Goal: Information Seeking & Learning: Learn about a topic

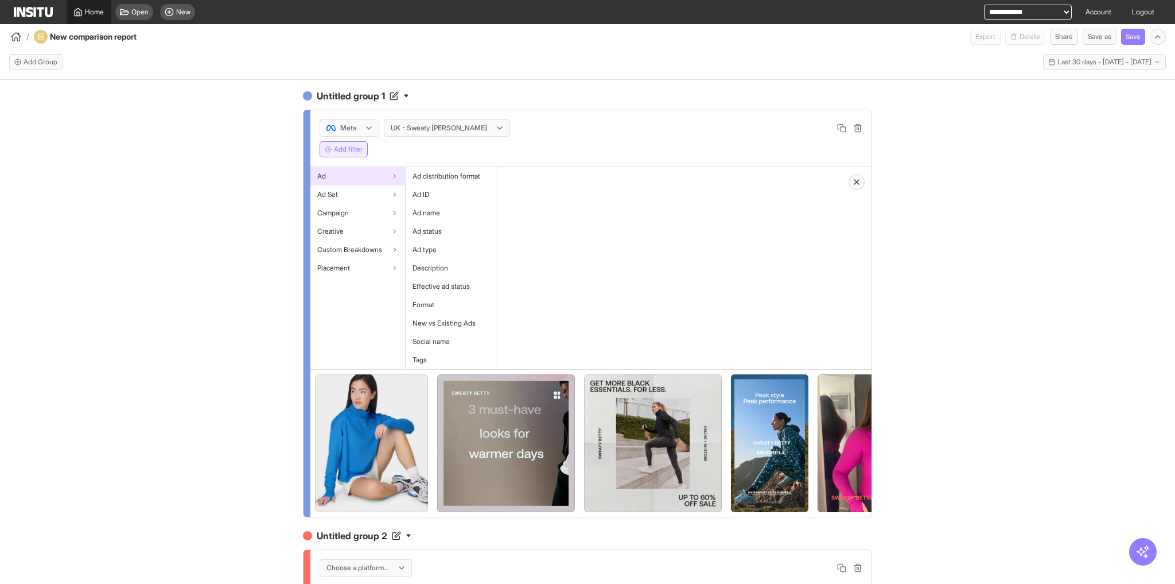
click at [89, 15] on span "Home" at bounding box center [94, 11] width 19 height 9
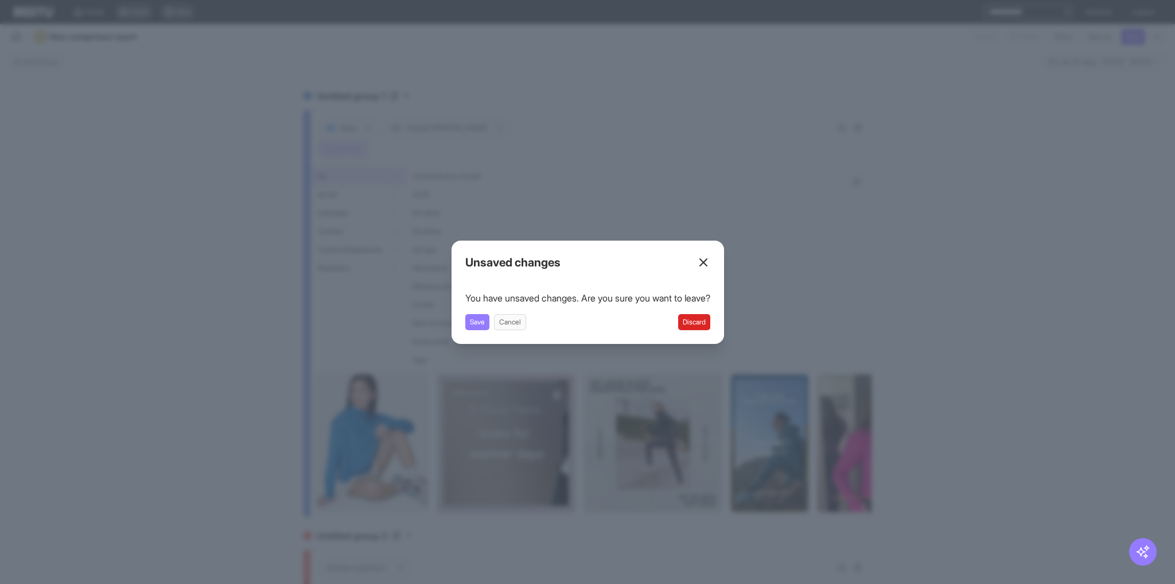
click at [702, 322] on button "Discard" at bounding box center [694, 322] width 32 height 16
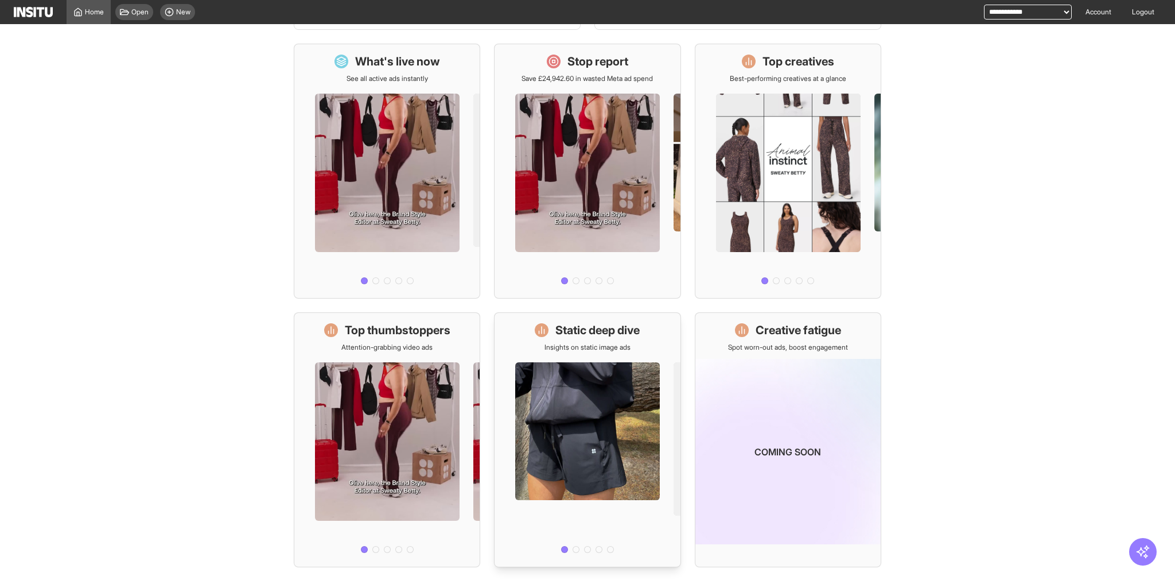
scroll to position [152, 0]
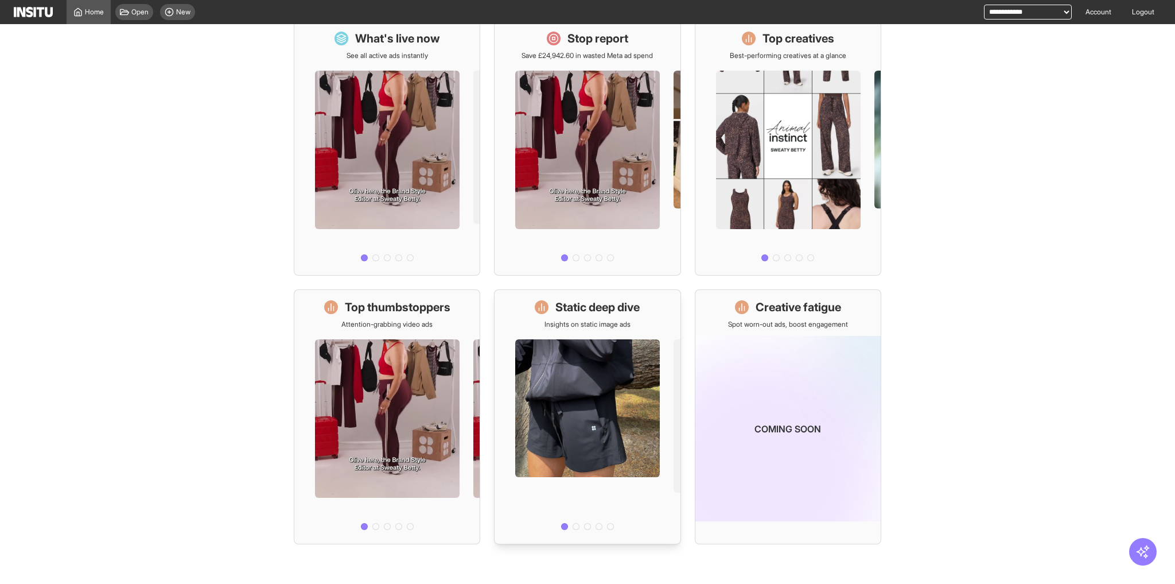
click at [596, 368] on div at bounding box center [587, 431] width 185 height 205
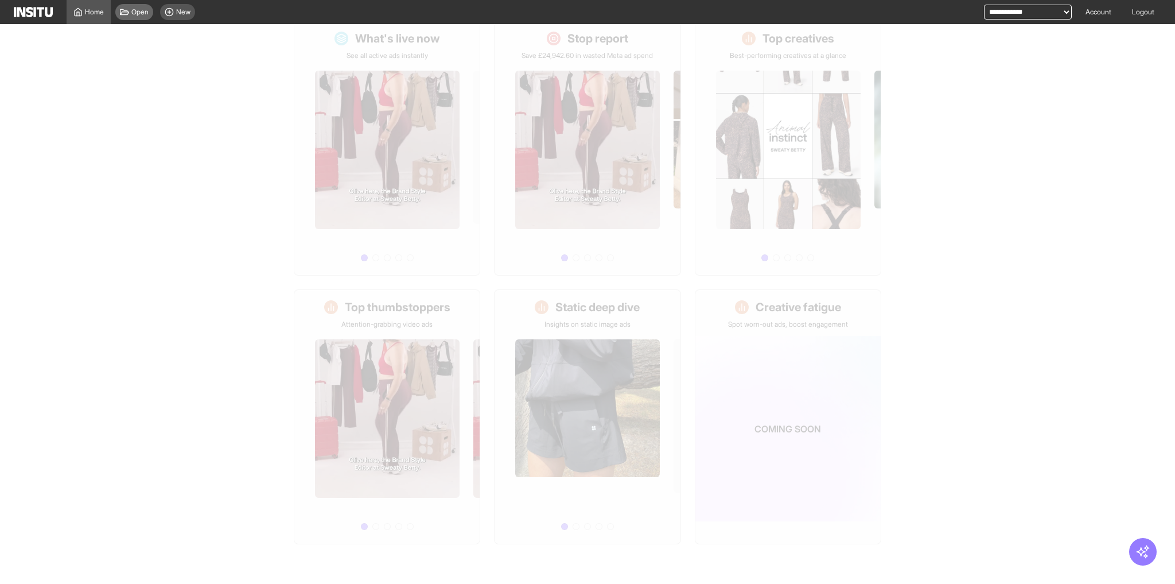
click at [139, 13] on span "Open" at bounding box center [139, 11] width 17 height 9
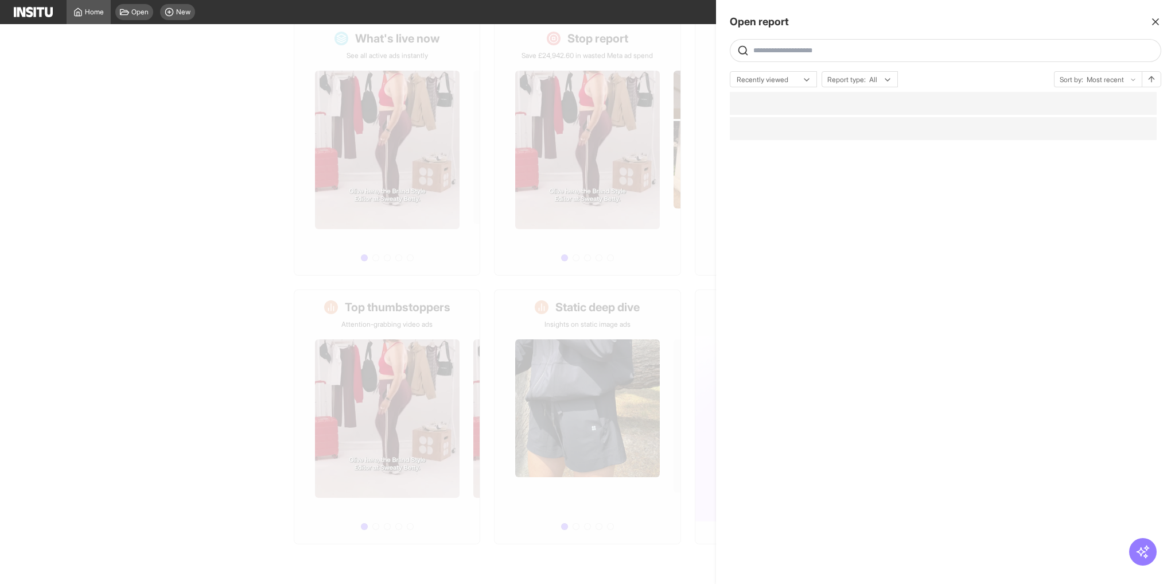
click at [136, 13] on div at bounding box center [587, 292] width 1175 height 584
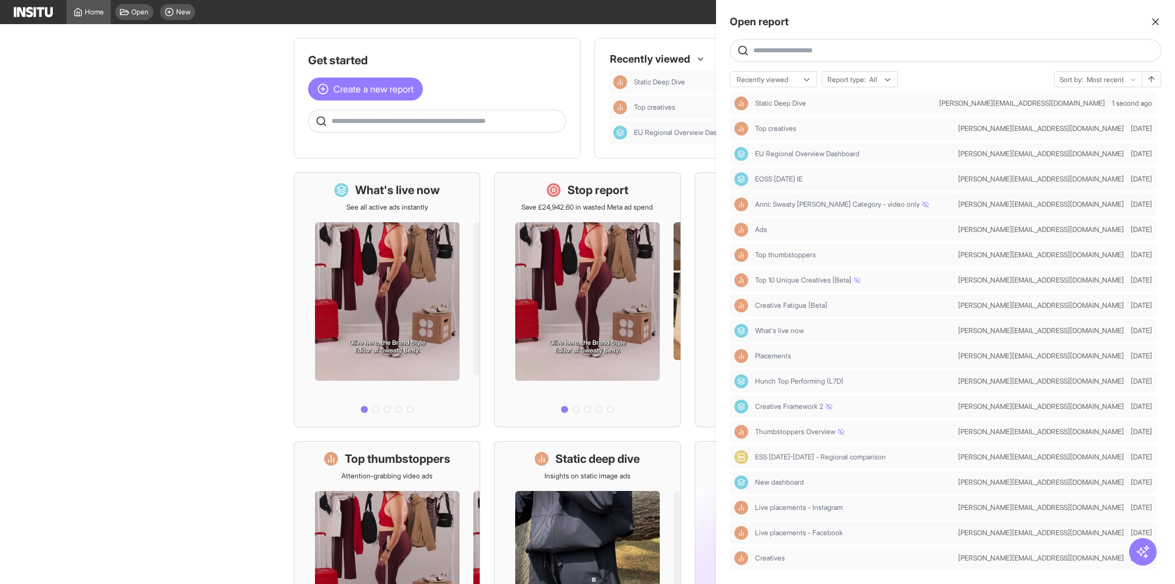
click at [850, 46] on input "text" at bounding box center [955, 50] width 403 height 9
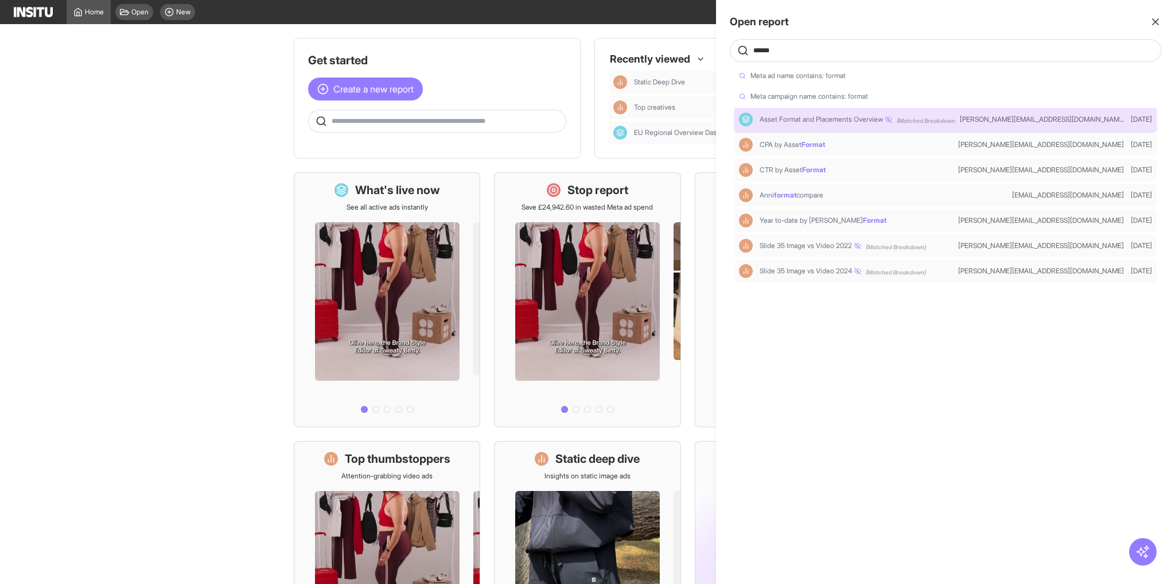
type input "******"
click at [837, 126] on div "Asset Format and Placements Overview (Matched Breakdown)" at bounding box center [847, 119] width 216 height 14
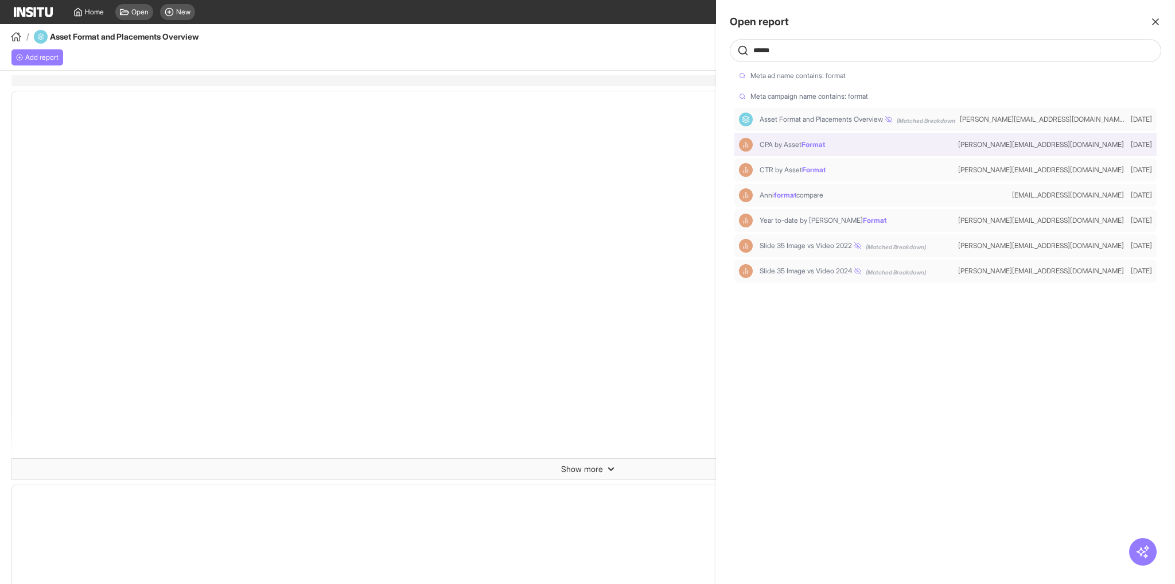
select select "**"
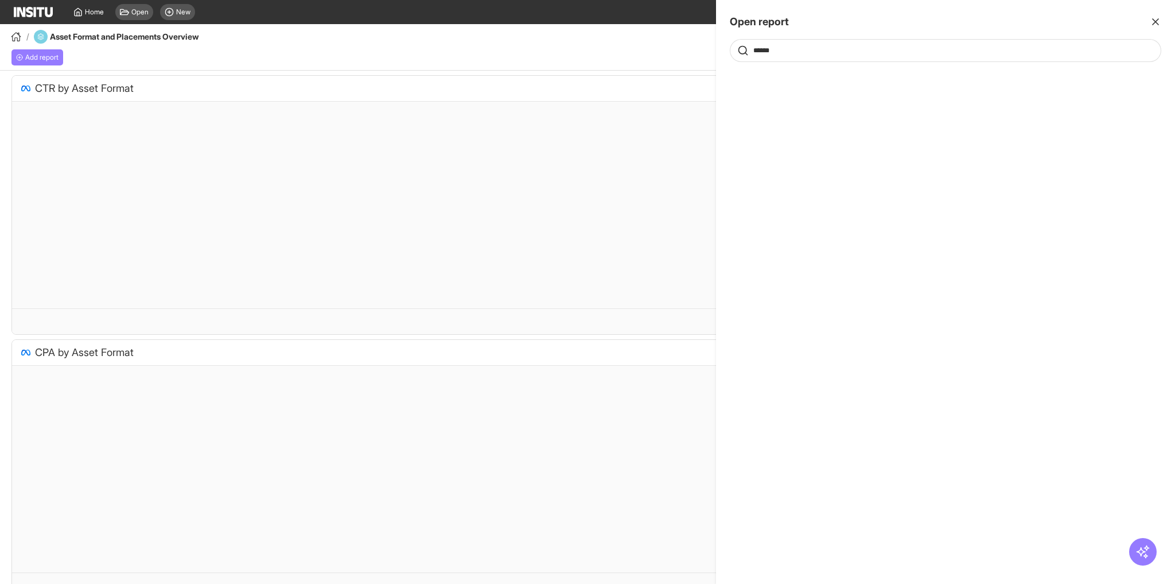
click at [579, 42] on div at bounding box center [587, 292] width 1175 height 584
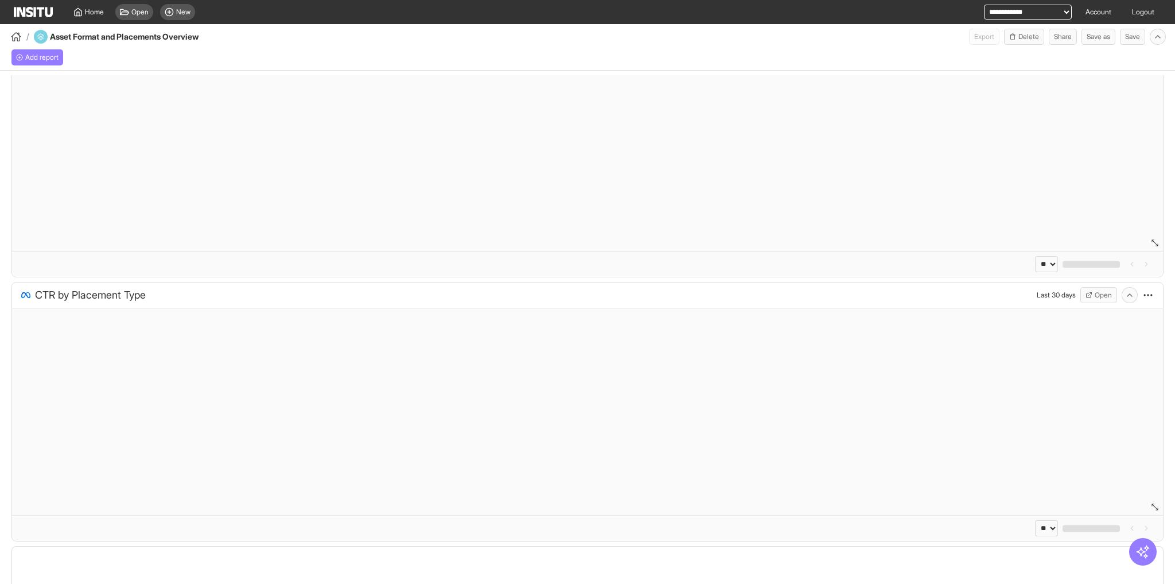
select select "**"
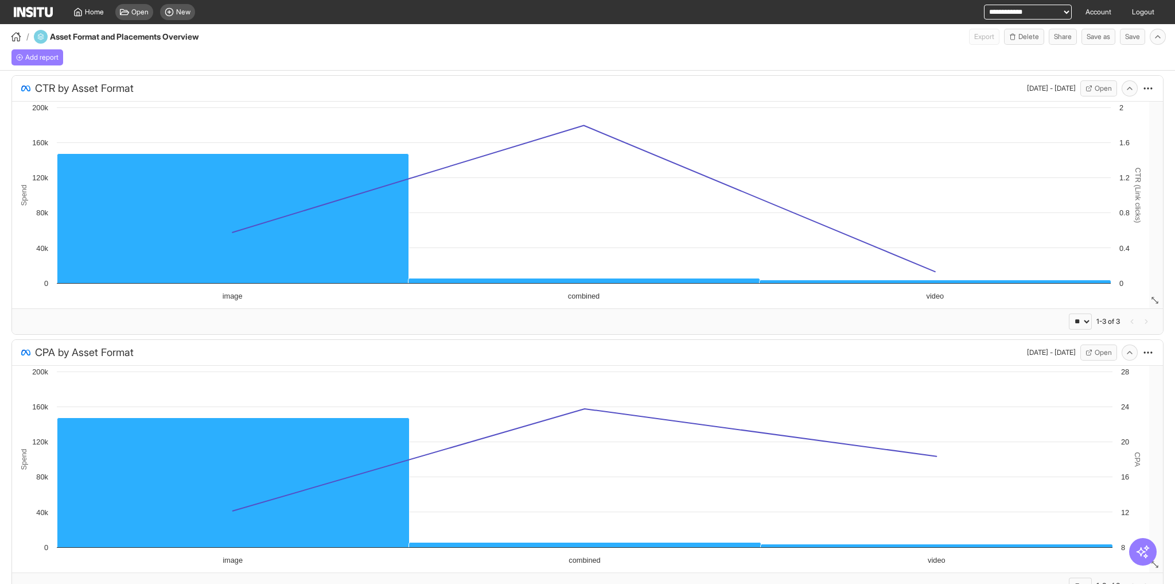
click at [993, 9] on select "**********" at bounding box center [1028, 12] width 88 height 15
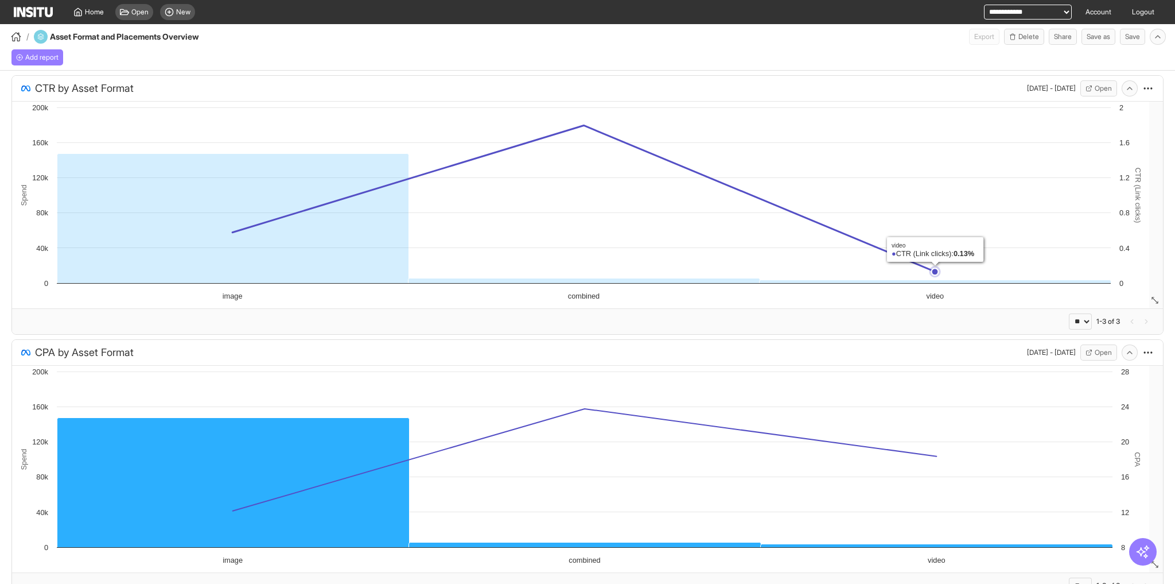
select select "**********"
click at [984, 5] on select "**********" at bounding box center [1028, 12] width 88 height 15
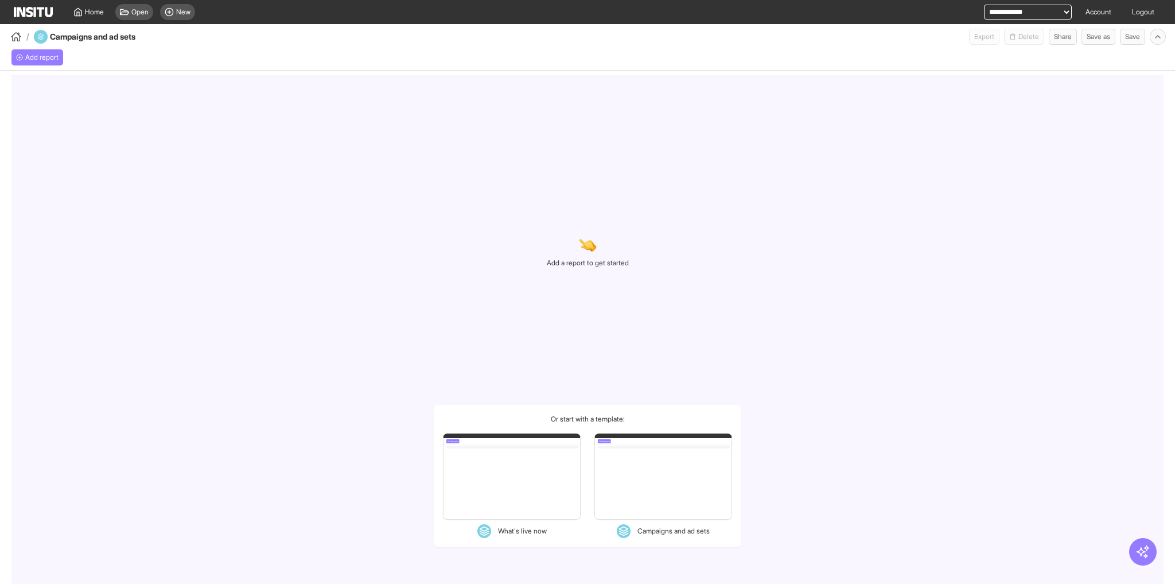
select select "**"
click at [139, 7] on span "Open" at bounding box center [139, 11] width 17 height 9
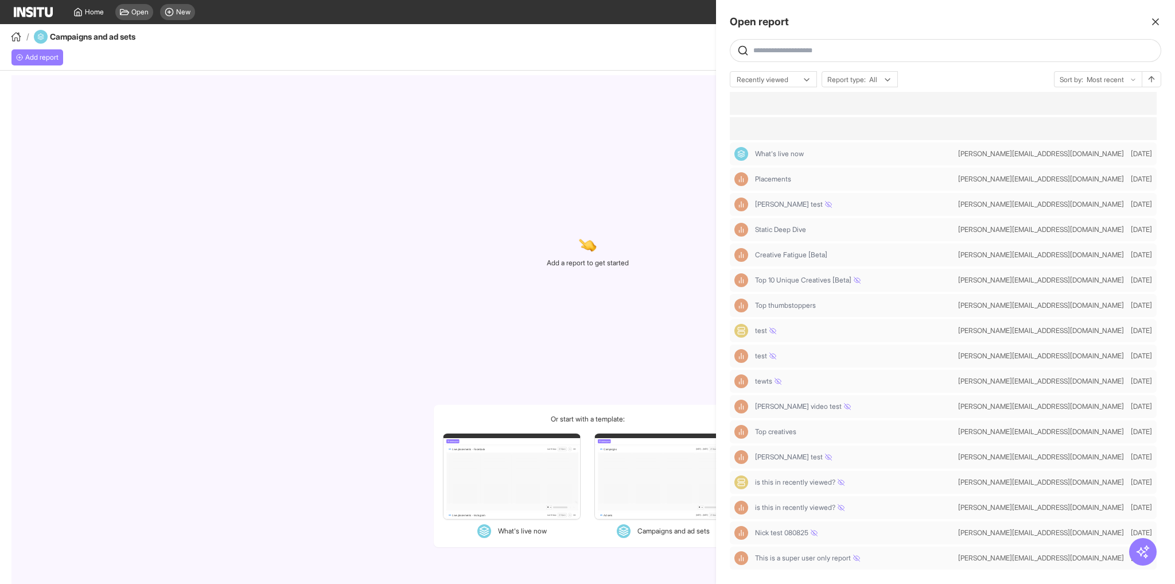
click at [853, 50] on input "text" at bounding box center [955, 50] width 403 height 9
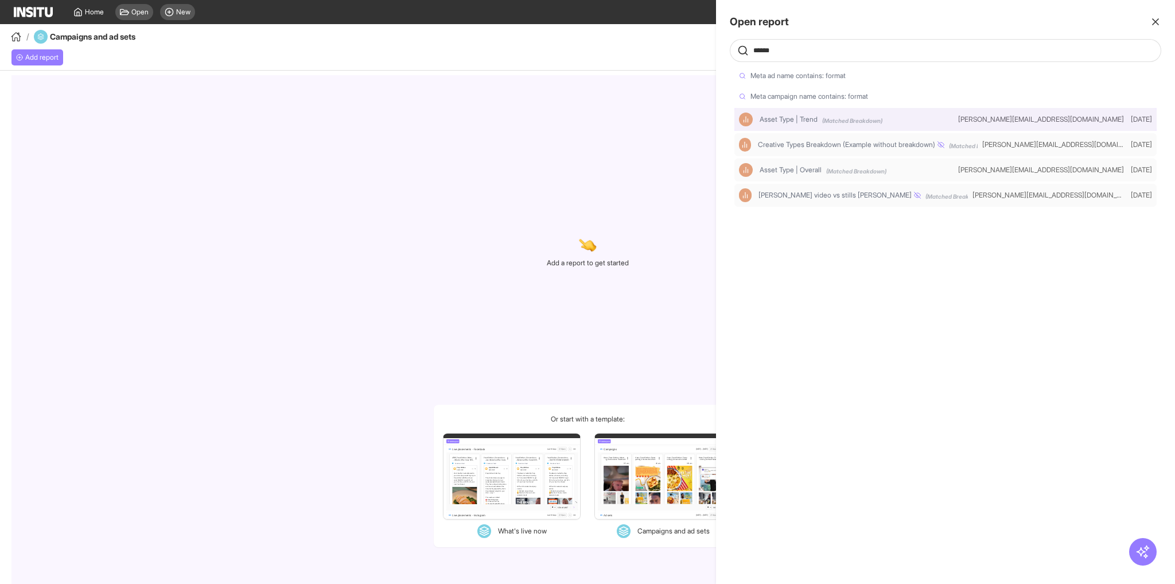
type input "******"
click at [639, 248] on div at bounding box center [587, 292] width 1175 height 584
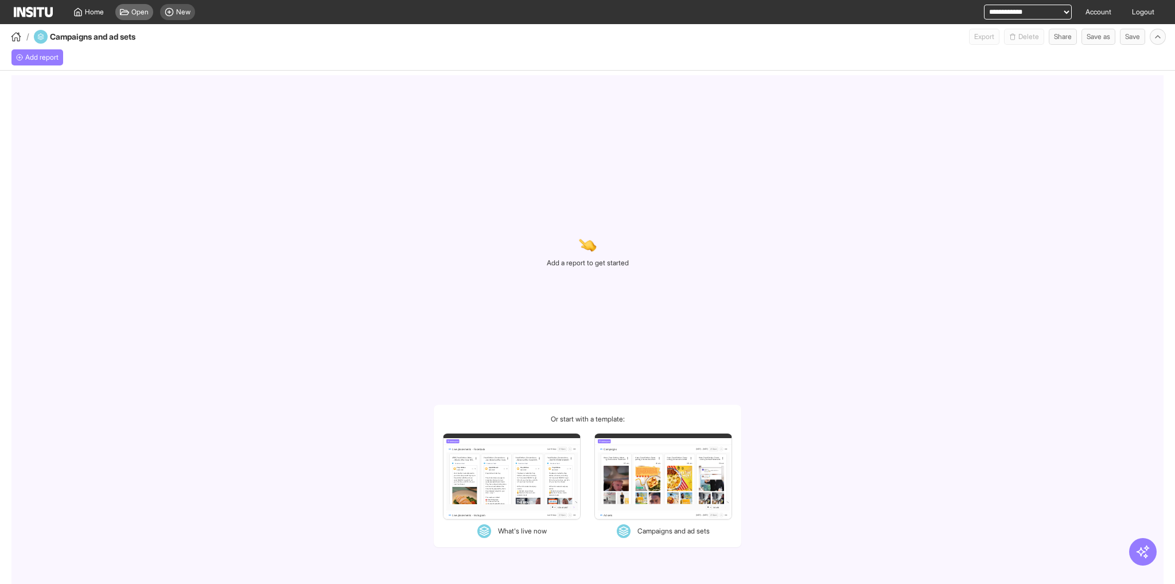
click at [138, 13] on span "Open" at bounding box center [139, 11] width 17 height 9
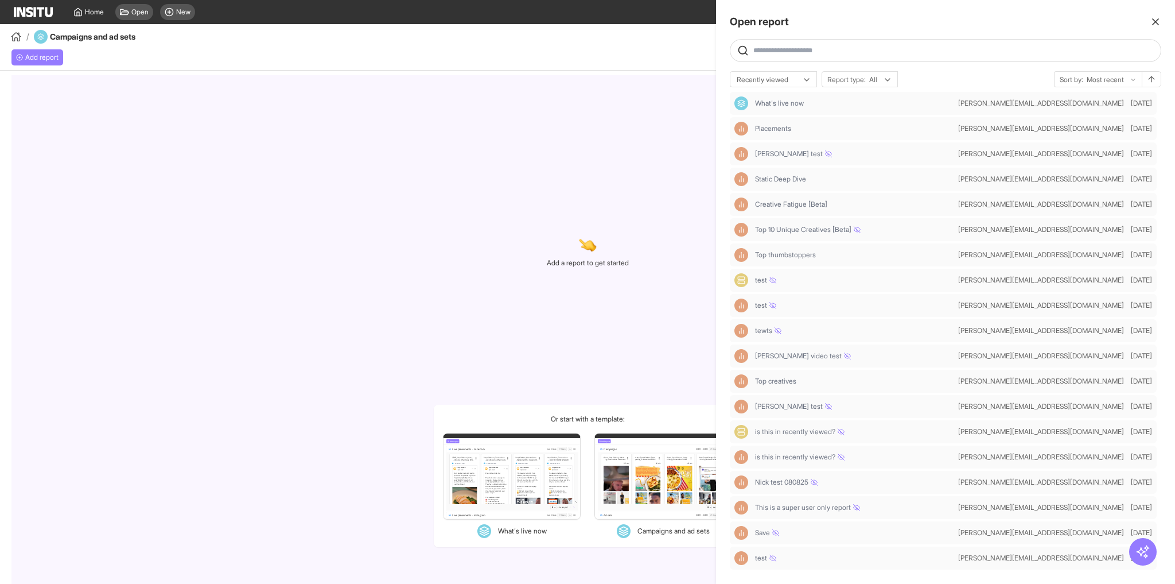
click at [659, 130] on div at bounding box center [587, 292] width 1175 height 584
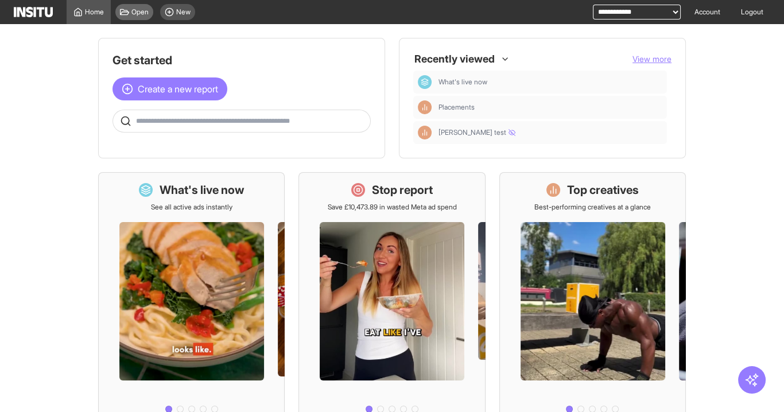
click at [143, 13] on span "Open" at bounding box center [139, 11] width 17 height 9
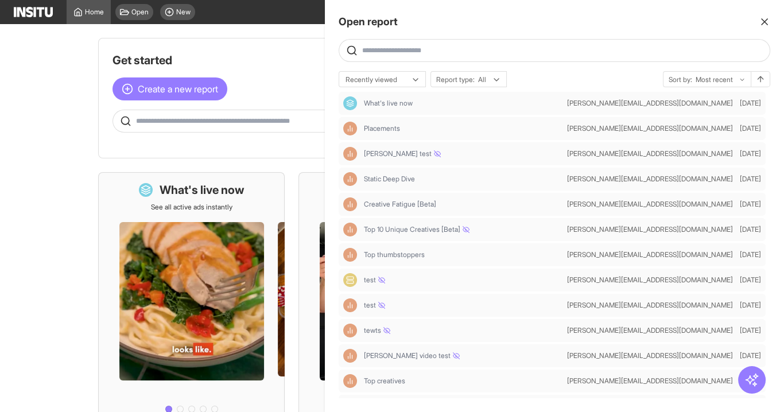
click at [143, 13] on div at bounding box center [392, 206] width 784 height 412
click at [180, 12] on span "New" at bounding box center [183, 11] width 14 height 9
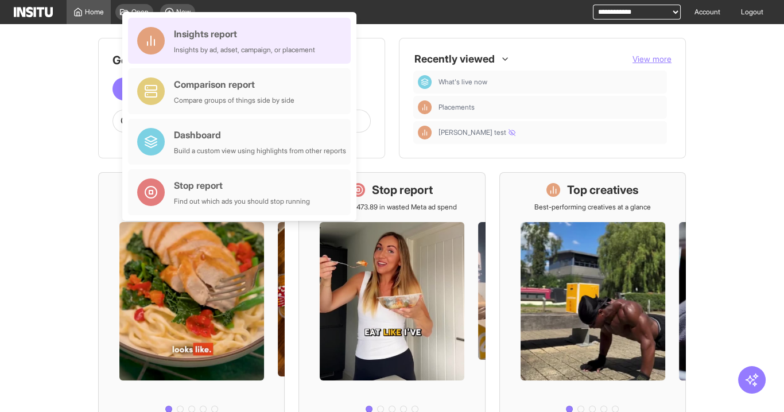
click at [213, 29] on div "Insights report" at bounding box center [244, 34] width 141 height 14
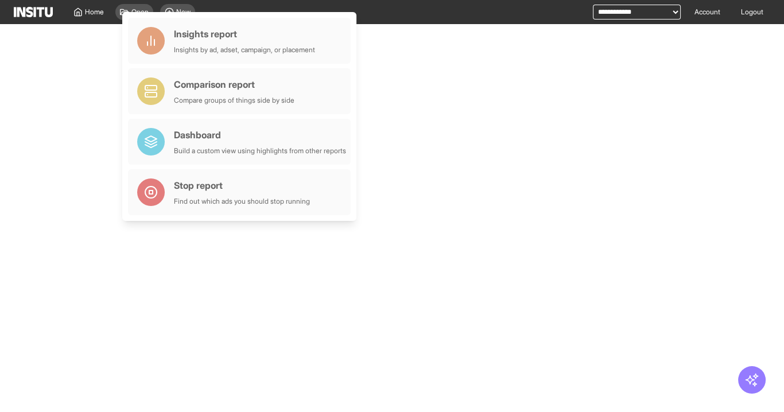
select select "**"
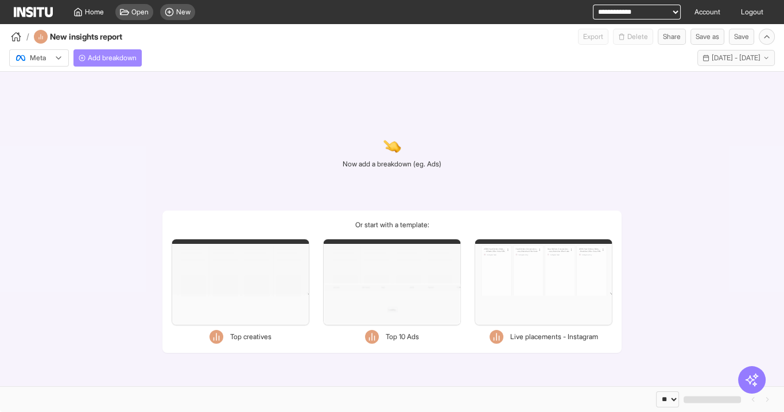
click at [98, 53] on button "Add breakdown" at bounding box center [107, 57] width 68 height 17
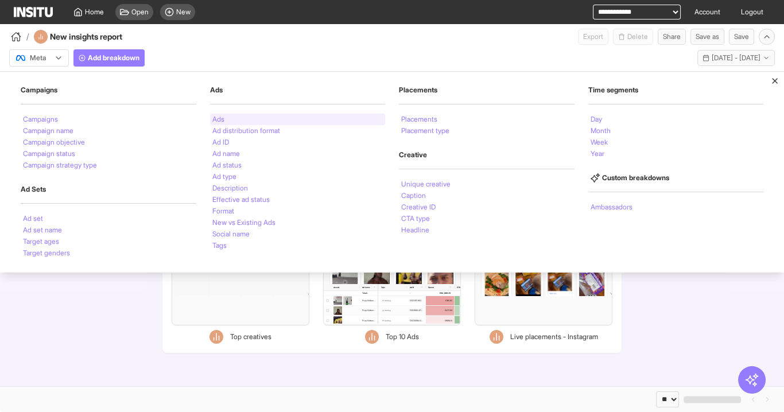
click at [251, 119] on div "Ads" at bounding box center [298, 119] width 176 height 11
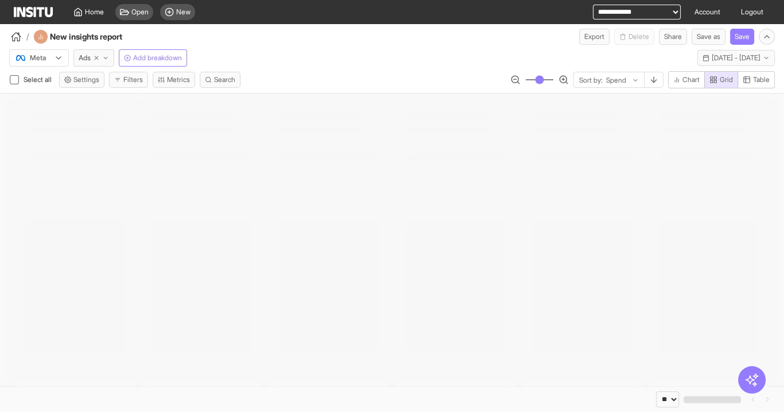
click at [121, 76] on button "Filters" at bounding box center [128, 80] width 39 height 16
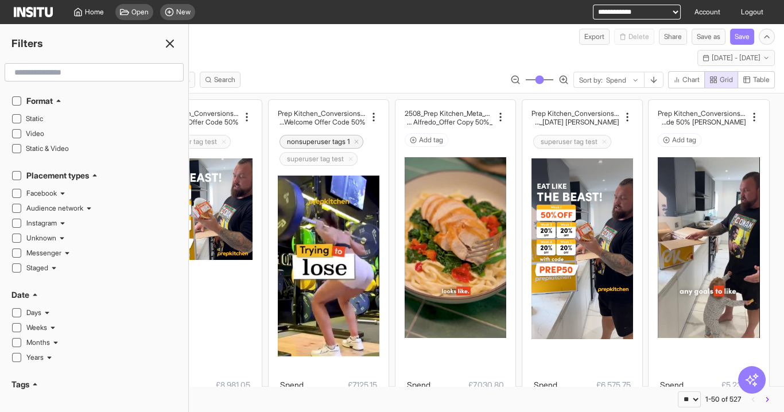
click at [34, 97] on h2 "Format" at bounding box center [39, 100] width 26 height 11
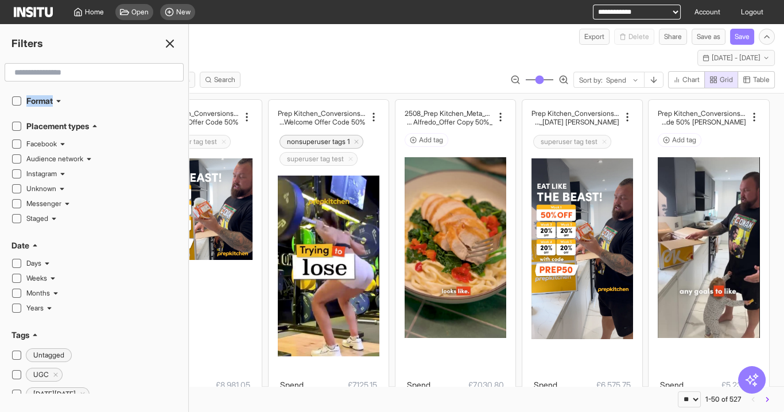
click at [34, 97] on h2 "Format" at bounding box center [39, 100] width 26 height 11
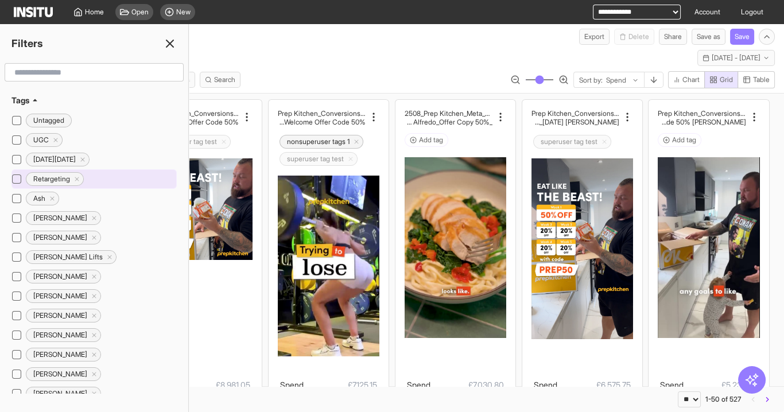
scroll to position [275, 0]
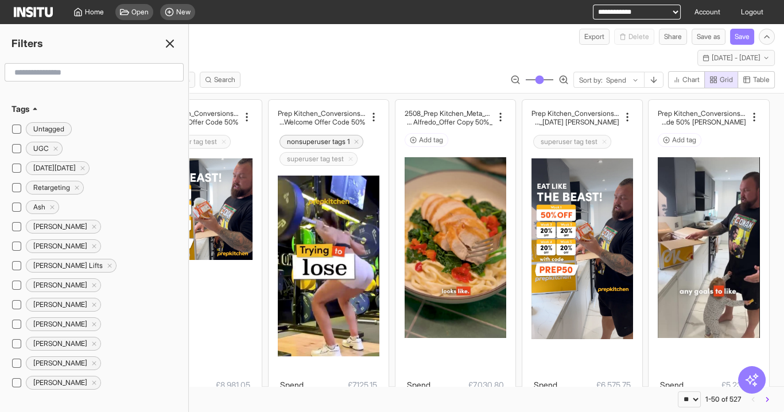
click at [34, 106] on icon at bounding box center [35, 109] width 7 height 7
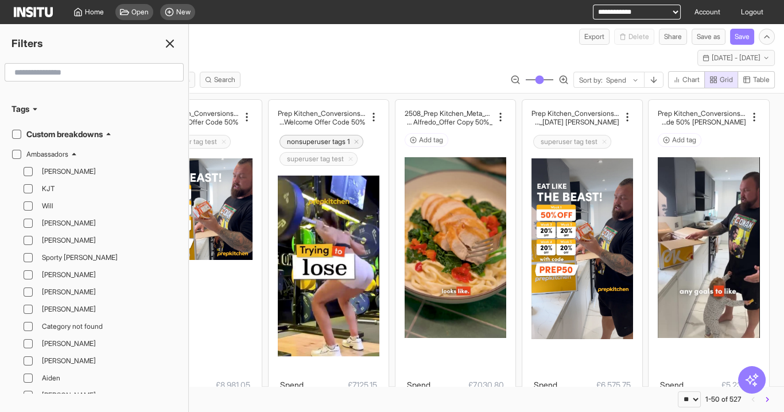
click at [46, 129] on h2 "Custom breakdowns" at bounding box center [64, 134] width 76 height 11
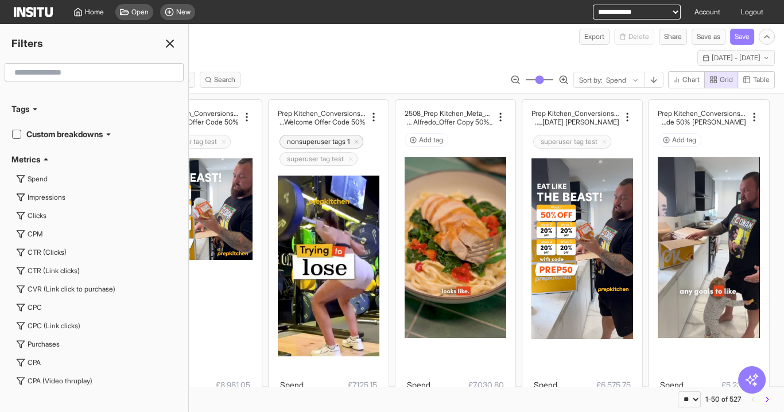
click at [47, 129] on h2 "Custom breakdowns" at bounding box center [64, 134] width 76 height 11
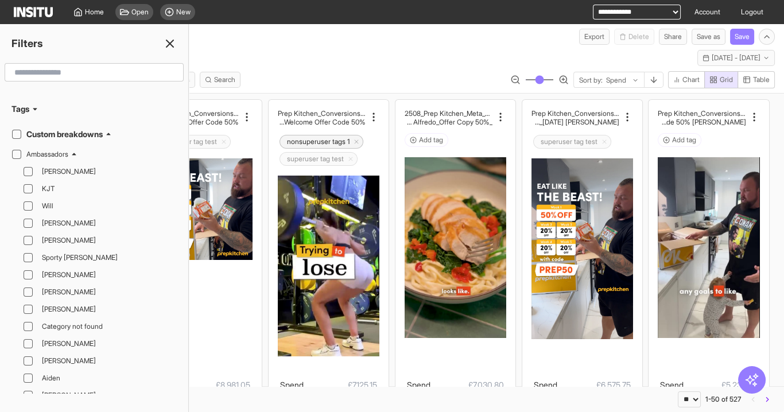
click at [47, 129] on h2 "Custom breakdowns" at bounding box center [64, 134] width 76 height 11
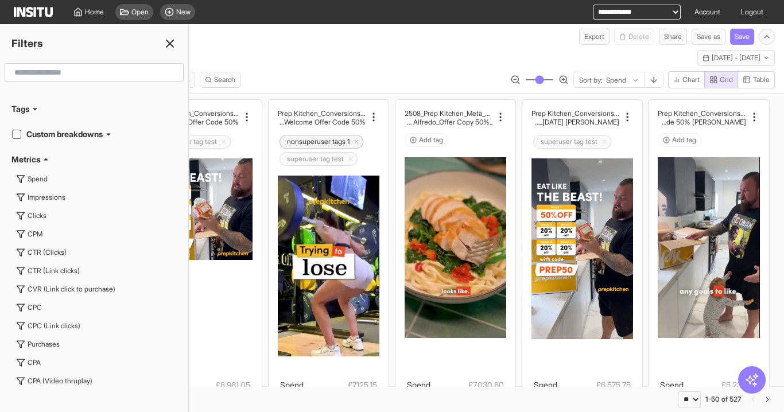
click at [41, 154] on div "Metrics" at bounding box center [93, 159] width 165 height 11
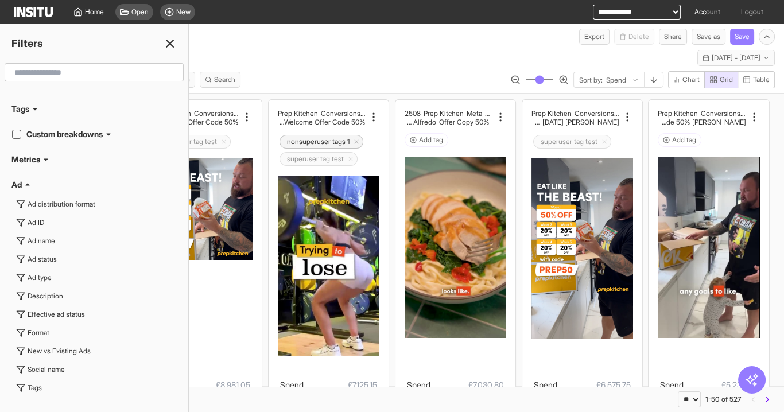
click at [25, 181] on icon at bounding box center [27, 184] width 7 height 7
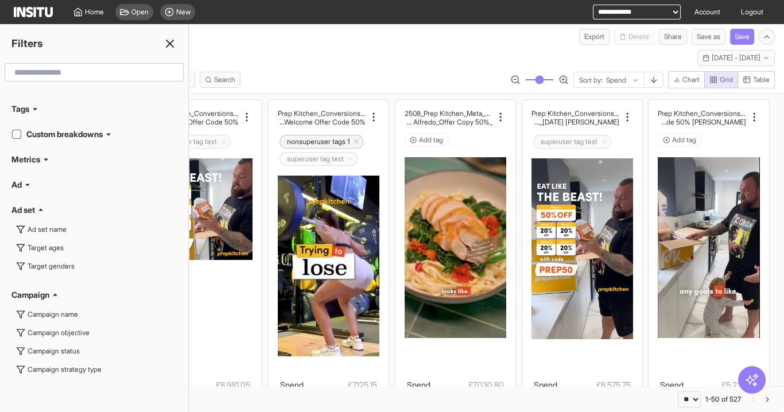
click at [38, 204] on div "Ad set" at bounding box center [93, 209] width 165 height 11
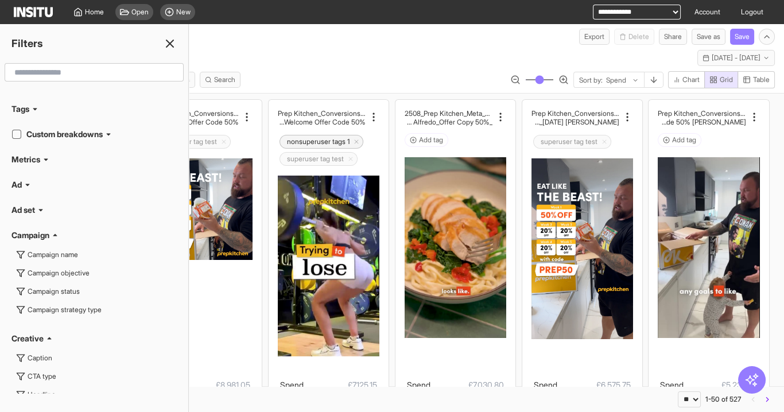
click at [46, 230] on h2 "Campaign" at bounding box center [30, 235] width 38 height 11
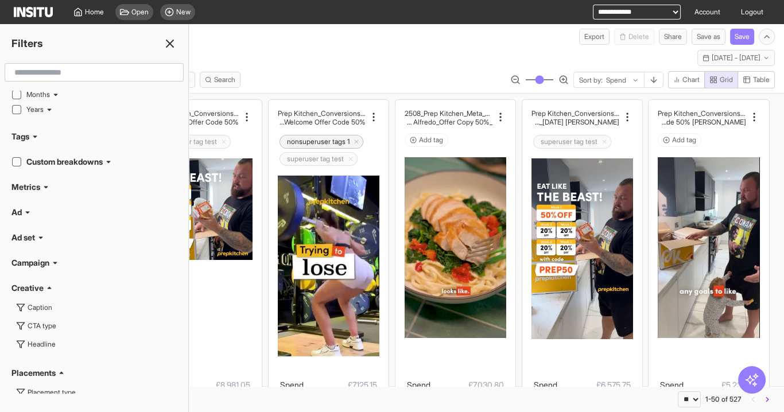
click at [44, 282] on div "Creative" at bounding box center [93, 287] width 165 height 11
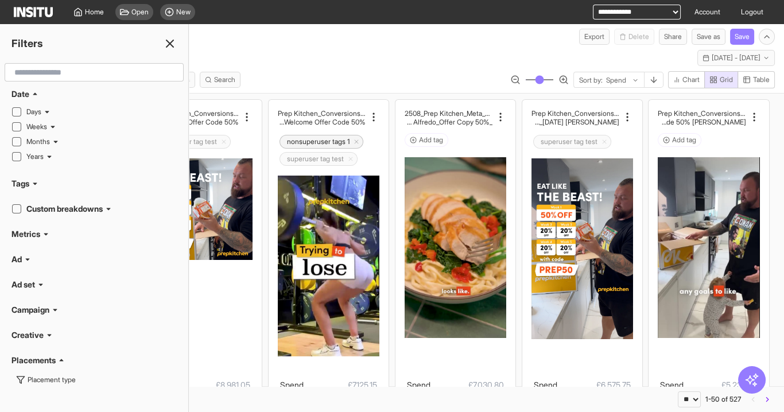
scroll to position [188, 0]
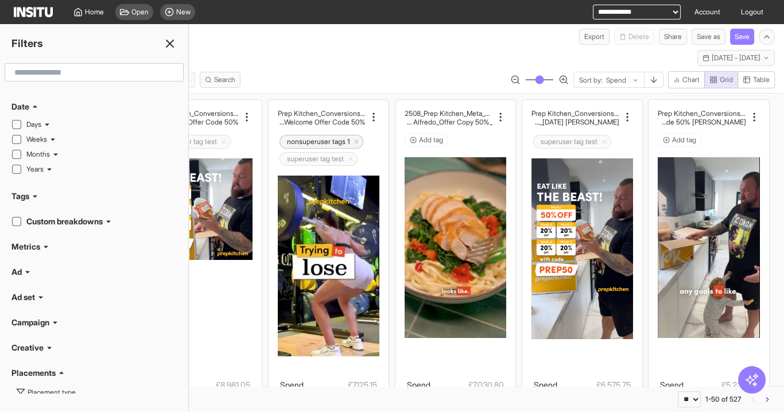
click at [33, 367] on h2 "Placements" at bounding box center [33, 372] width 44 height 11
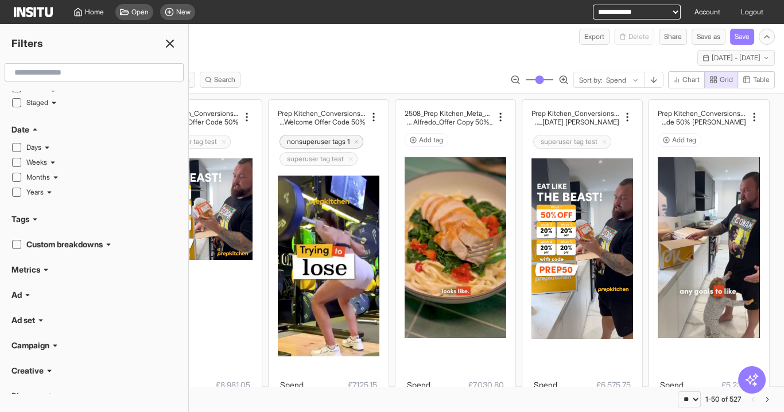
click at [25, 314] on h2 "Ad set" at bounding box center [23, 319] width 24 height 11
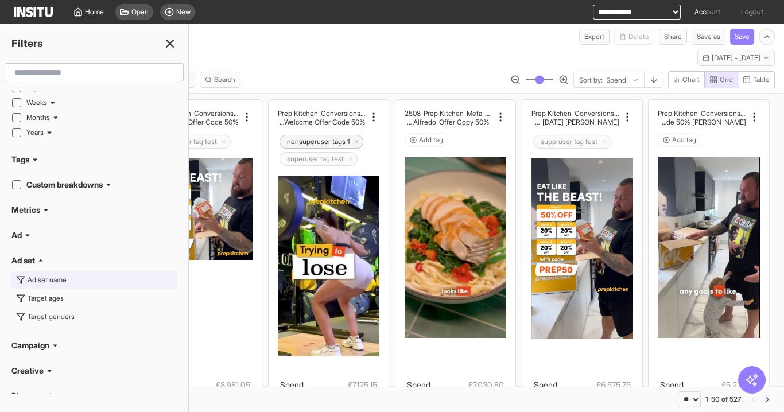
click at [35, 275] on div "Ad set name" at bounding box center [47, 279] width 39 height 9
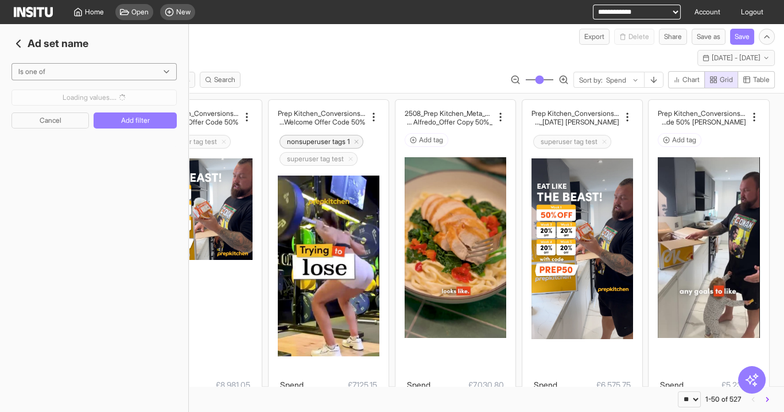
click at [19, 41] on polyline "button" at bounding box center [18, 43] width 3 height 7
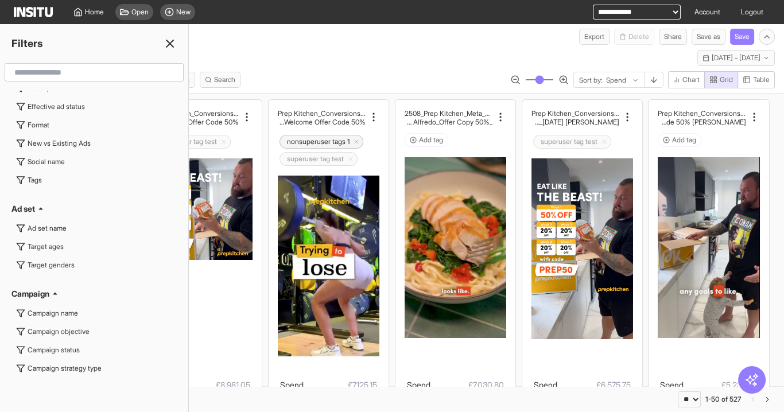
scroll to position [3091, 0]
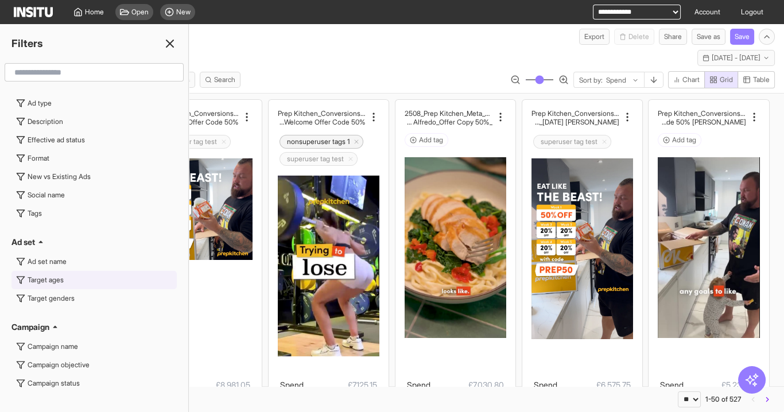
click at [51, 271] on button "Target ages" at bounding box center [93, 280] width 165 height 18
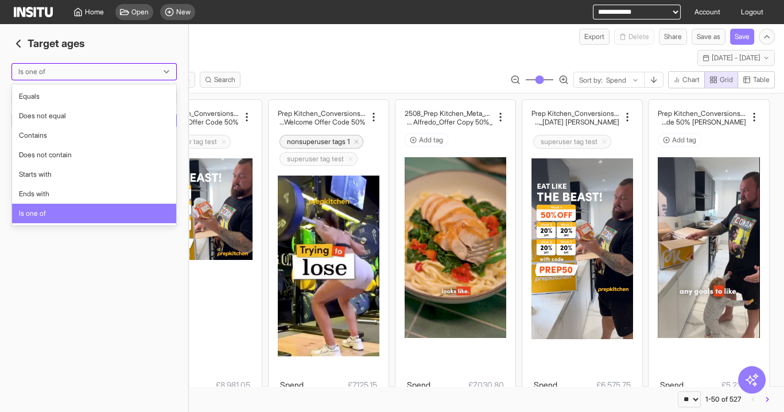
click at [77, 73] on div at bounding box center [86, 71] width 138 height 11
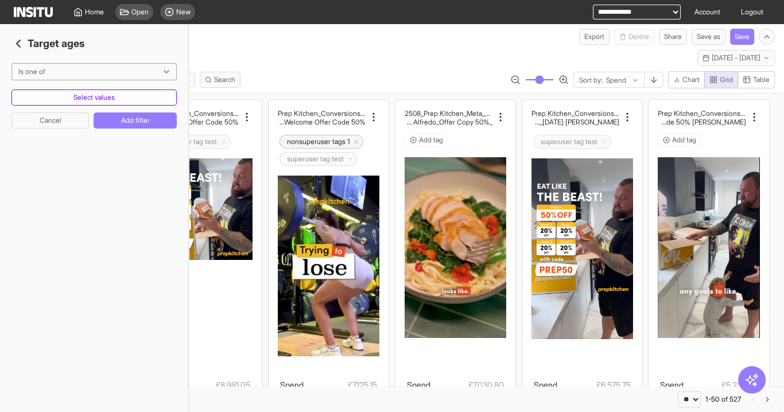
click at [79, 94] on button "Select values" at bounding box center [93, 98] width 165 height 16
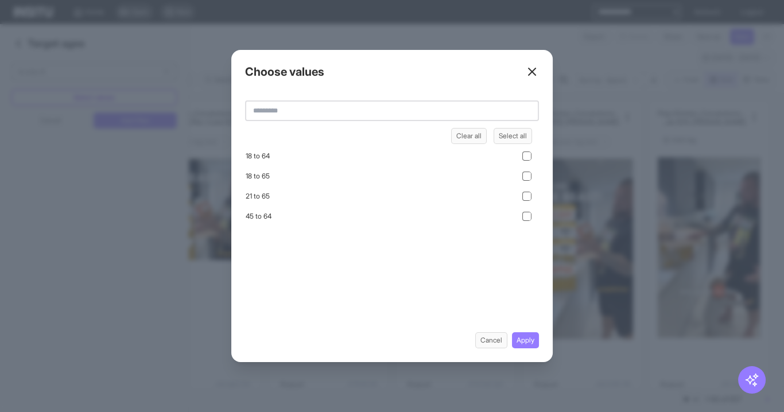
click at [79, 94] on div "Close overlay" at bounding box center [392, 206] width 784 height 412
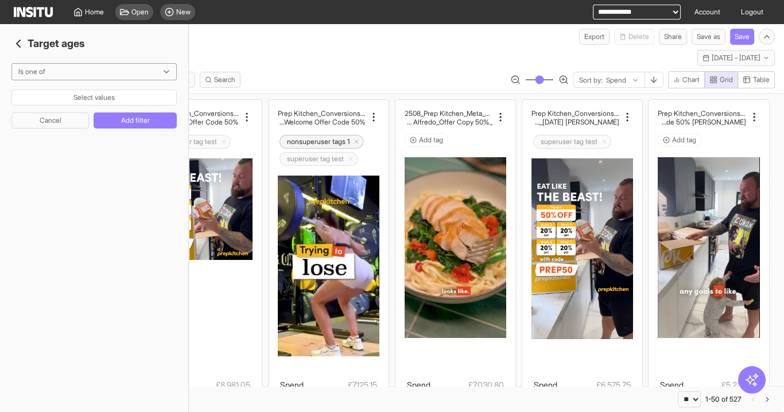
click at [17, 44] on polyline "button" at bounding box center [18, 43] width 3 height 7
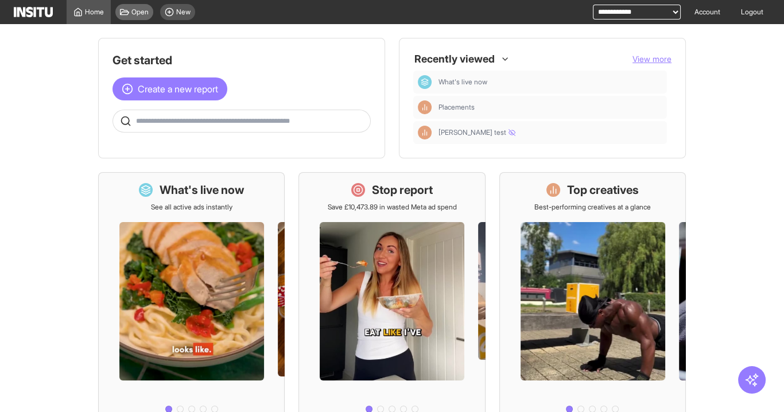
click at [133, 12] on span "Open" at bounding box center [139, 11] width 17 height 9
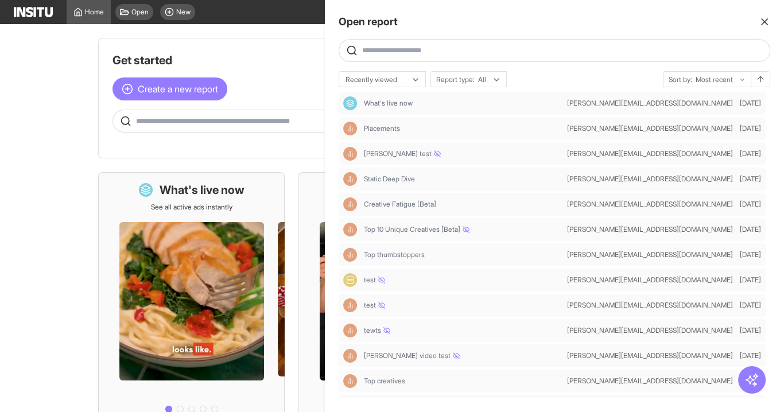
click at [148, 16] on div at bounding box center [392, 206] width 784 height 412
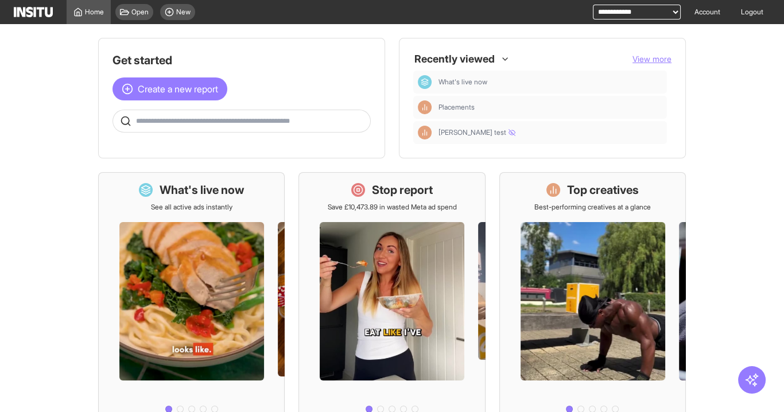
click at [180, 36] on main "Get started Create a new report Ask questions like: Which campaigns had the hig…" at bounding box center [392, 218] width 784 height 388
click at [178, 5] on div "New" at bounding box center [177, 12] width 35 height 16
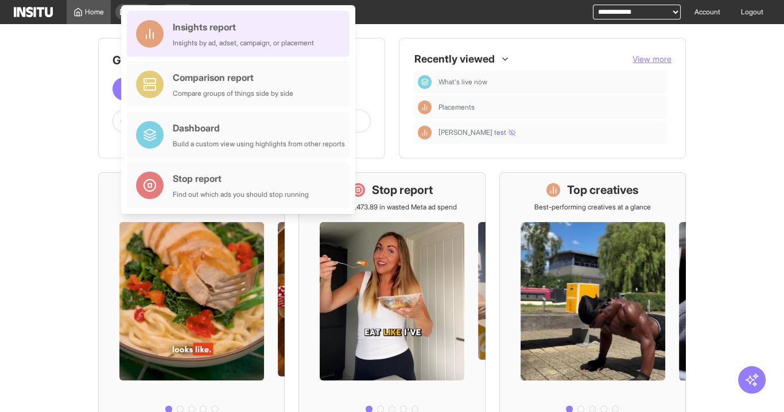
click at [232, 39] on div "Insights by ad, adset, campaign, or placement" at bounding box center [243, 42] width 141 height 9
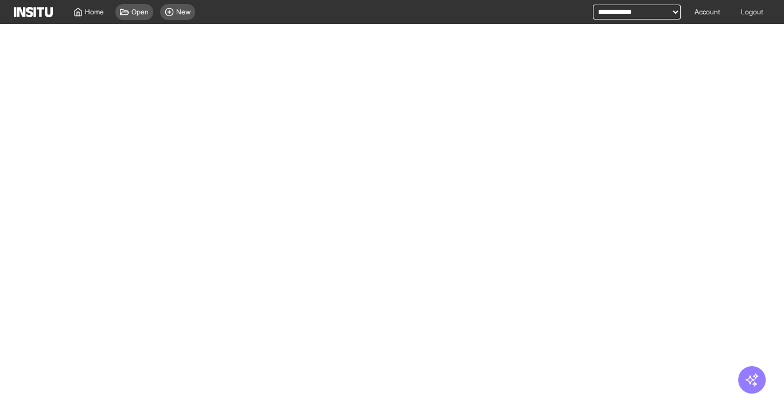
select select "**"
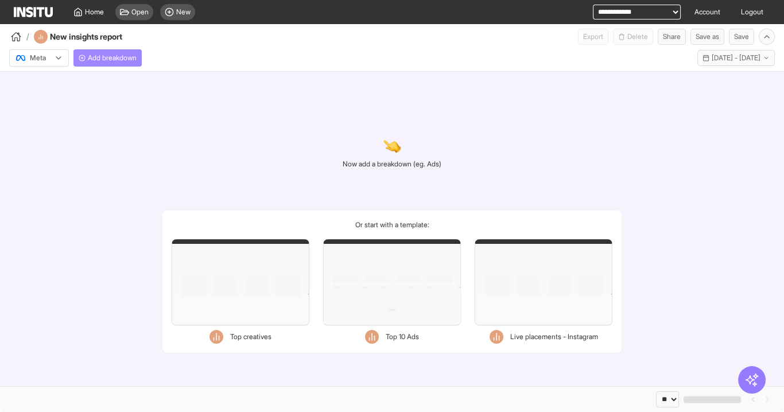
click at [126, 61] on span "Add breakdown" at bounding box center [112, 57] width 49 height 9
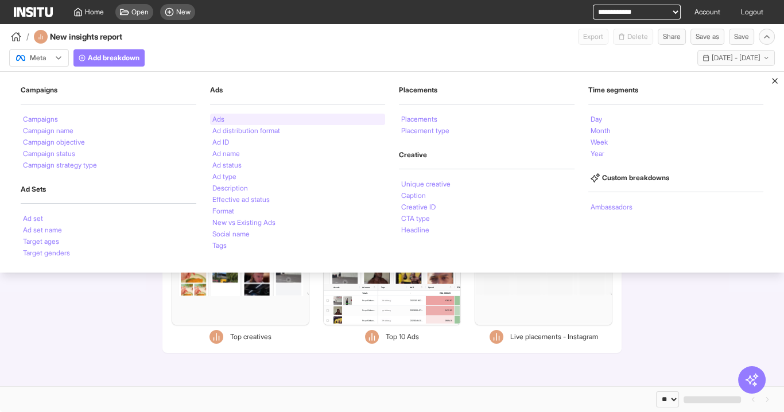
click at [241, 116] on div "Ads" at bounding box center [298, 119] width 176 height 11
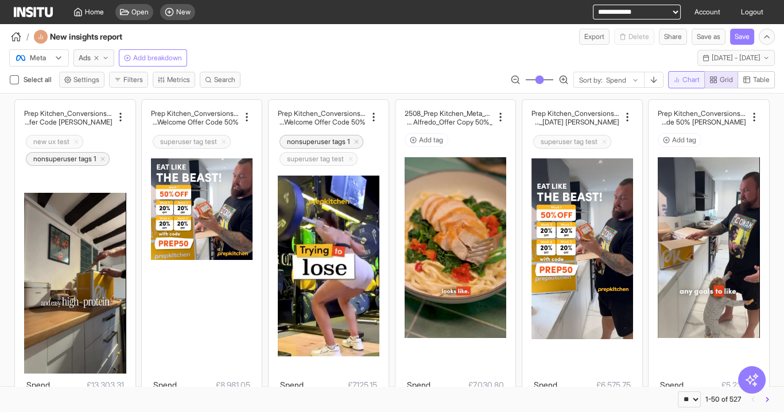
drag, startPoint x: 665, startPoint y: 79, endPoint x: 674, endPoint y: 79, distance: 8.6
click at [668, 79] on div "Sort by: Spend Chart Grid Table" at bounding box center [642, 79] width 265 height 17
click at [683, 79] on span "Chart" at bounding box center [690, 79] width 17 height 9
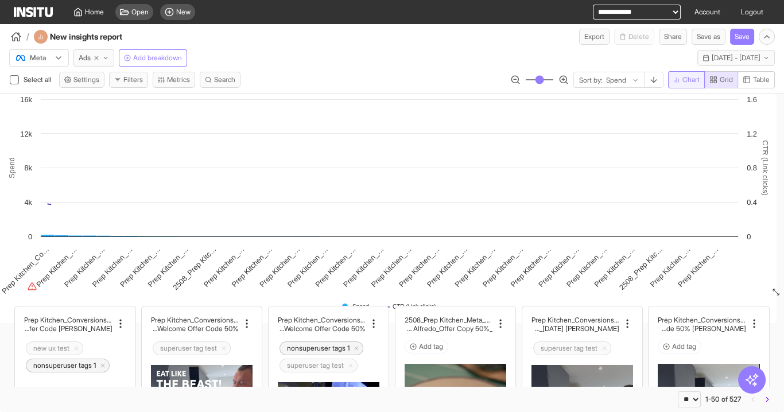
click at [718, 81] on span "Grid" at bounding box center [721, 79] width 24 height 9
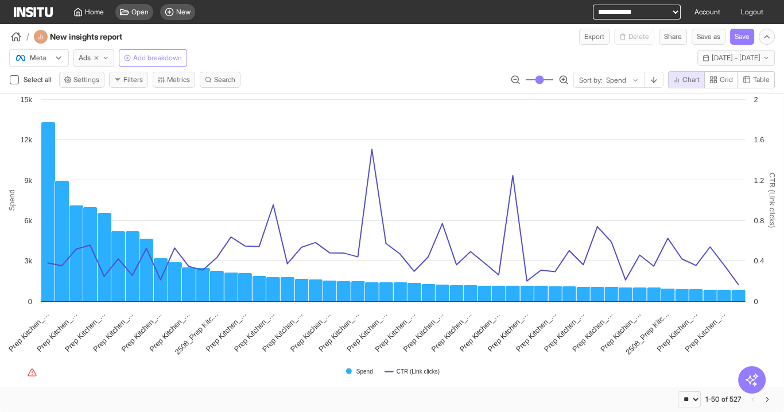
click at [156, 56] on span "Add breakdown" at bounding box center [157, 57] width 49 height 9
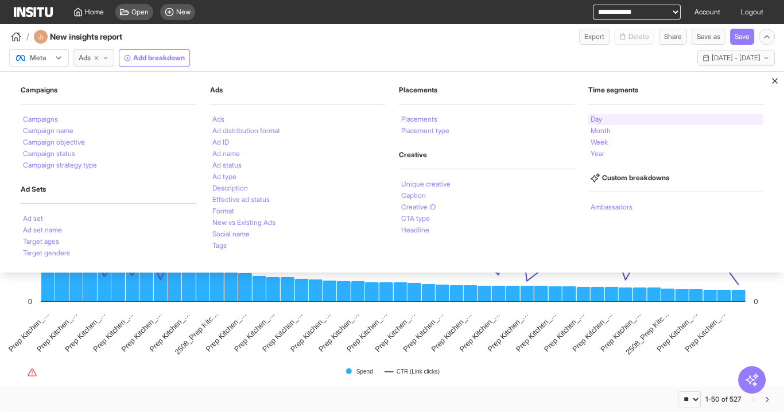
click at [593, 120] on li "Day" at bounding box center [596, 119] width 11 height 7
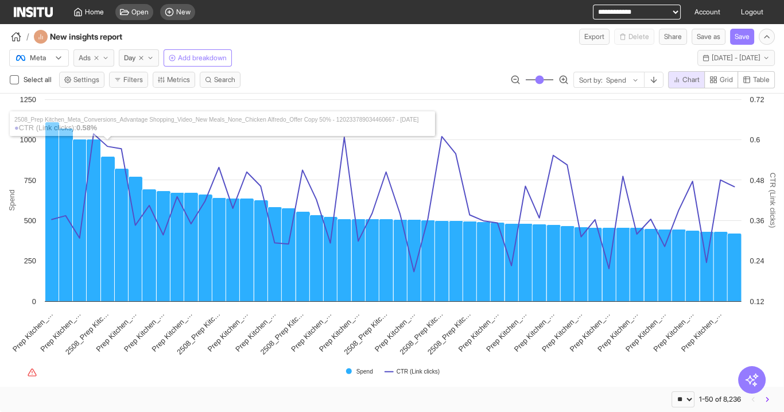
click at [98, 57] on icon "button" at bounding box center [96, 58] width 7 height 7
select select "**"
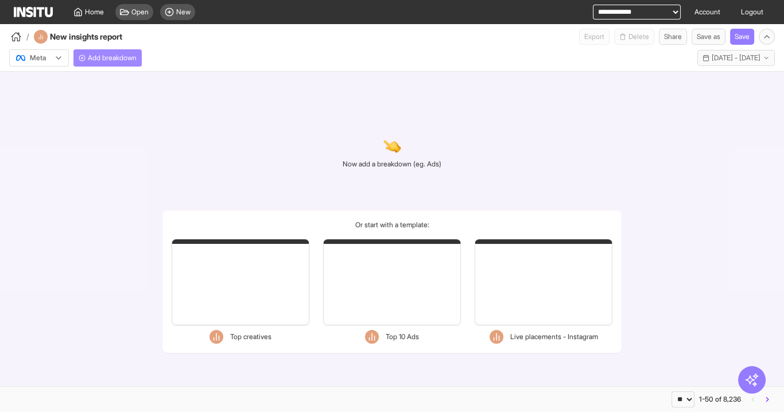
click at [111, 59] on span "Add breakdown" at bounding box center [112, 57] width 49 height 9
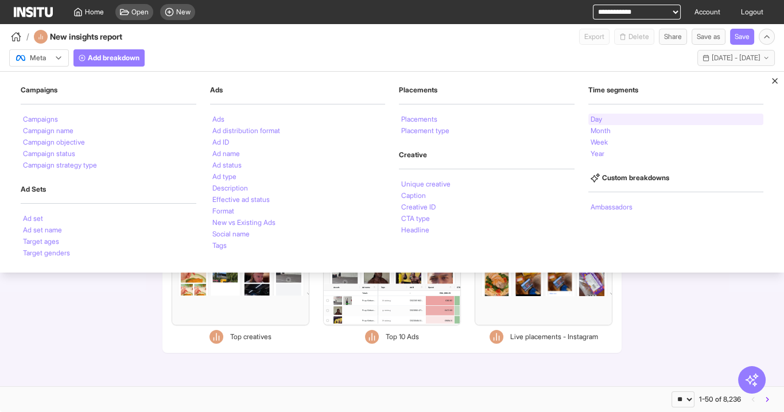
click at [609, 118] on div "Day" at bounding box center [676, 119] width 176 height 11
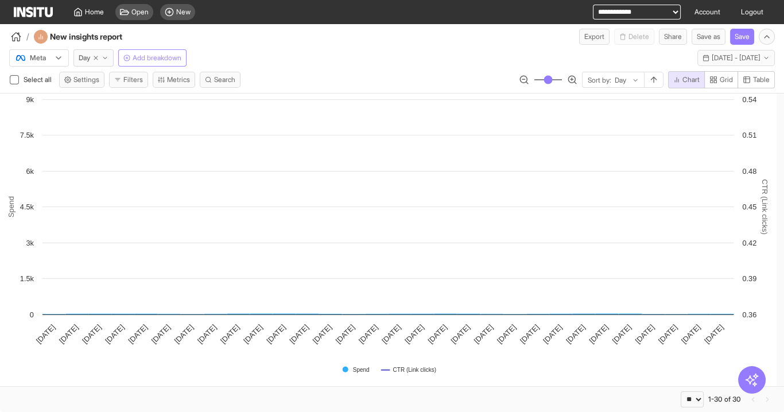
click at [138, 58] on span "Add breakdown" at bounding box center [157, 57] width 49 height 9
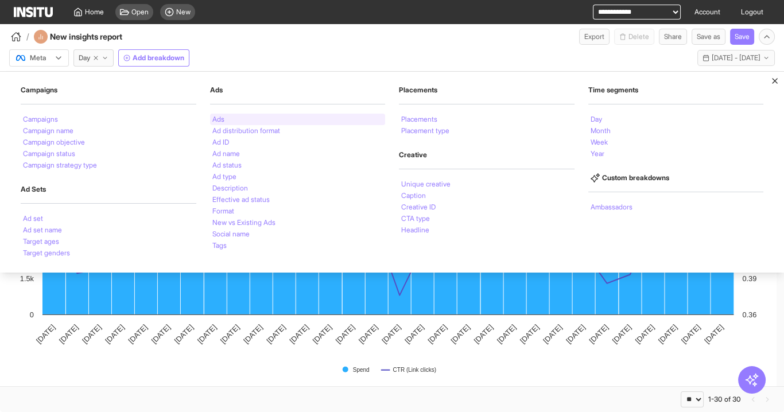
click at [224, 116] on li "Ads" at bounding box center [218, 119] width 12 height 7
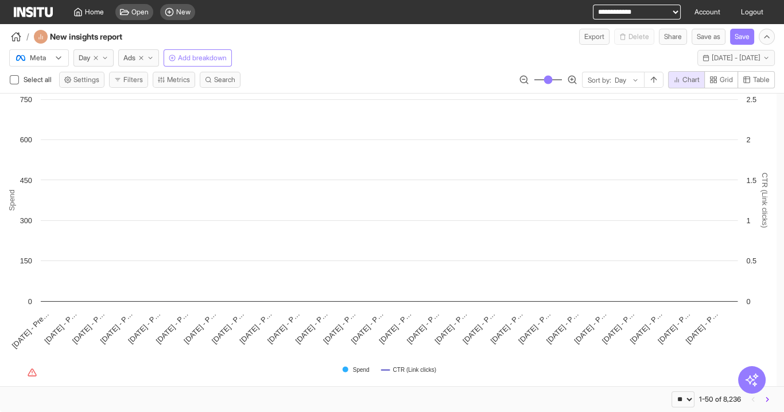
click at [300, 59] on div "Meta Day Ads Add breakdown Last 30 days - [DATE] - [DATE] [DATE] - [DATE]" at bounding box center [392, 56] width 784 height 22
